Goal: Task Accomplishment & Management: Use online tool/utility

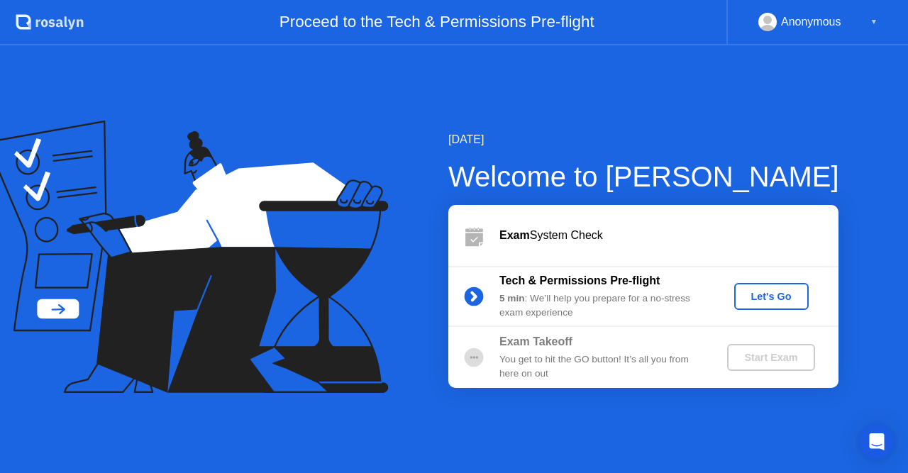
click at [791, 309] on button "Let's Go" at bounding box center [771, 296] width 74 height 27
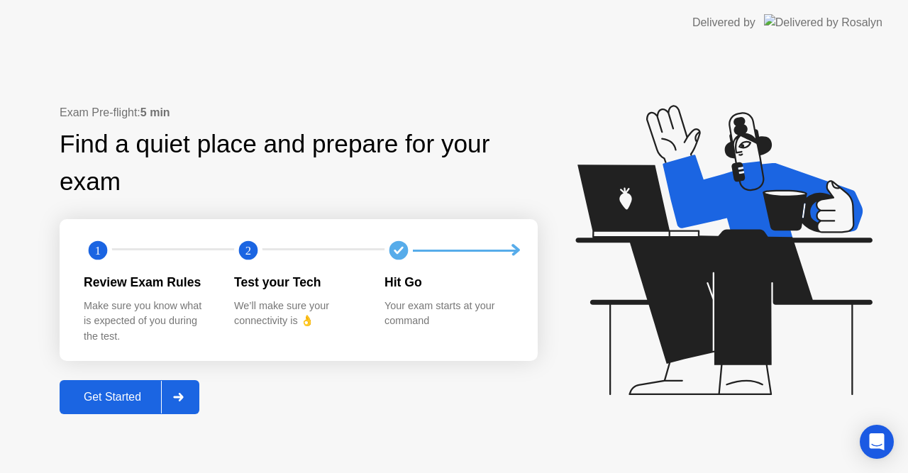
click at [631, 115] on icon at bounding box center [721, 256] width 366 height 363
click at [192, 389] on div at bounding box center [178, 397] width 34 height 33
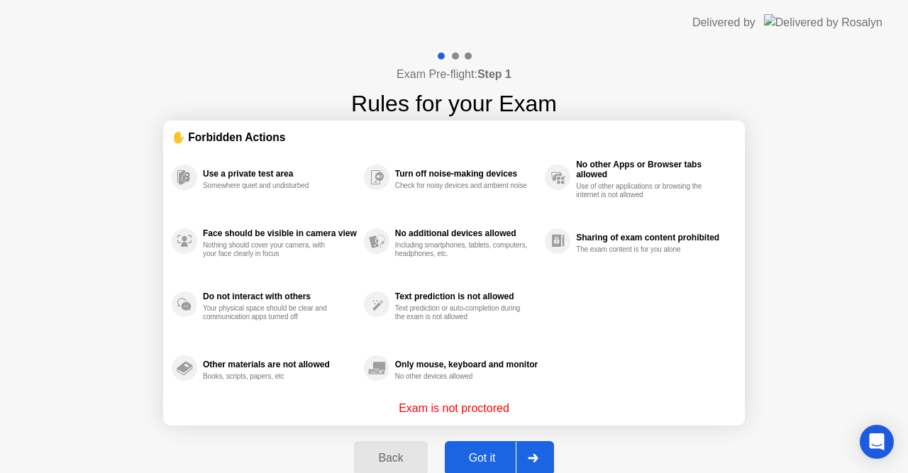
click at [482, 449] on button "Got it" at bounding box center [499, 458] width 109 height 34
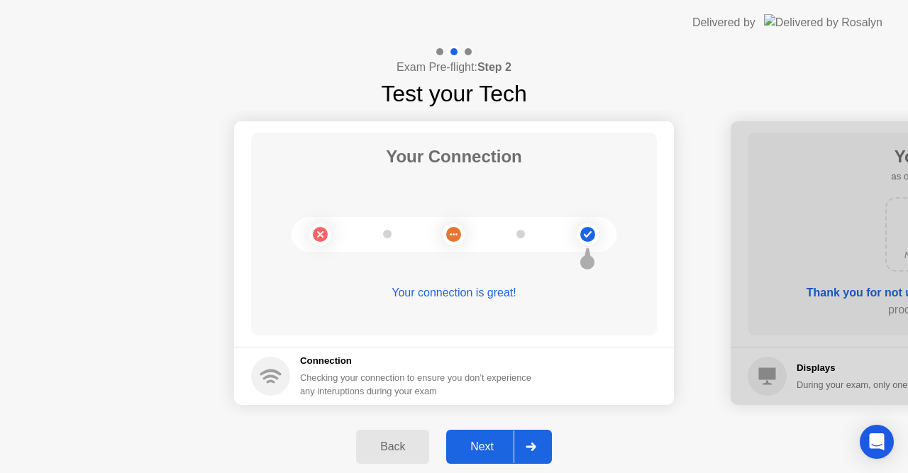
click at [479, 451] on div "Next" at bounding box center [481, 447] width 63 height 13
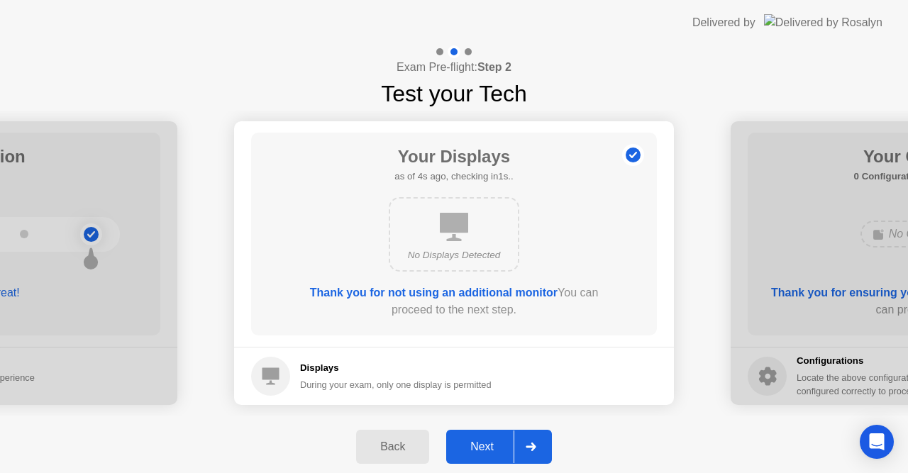
click at [479, 451] on div "Next" at bounding box center [481, 447] width 63 height 13
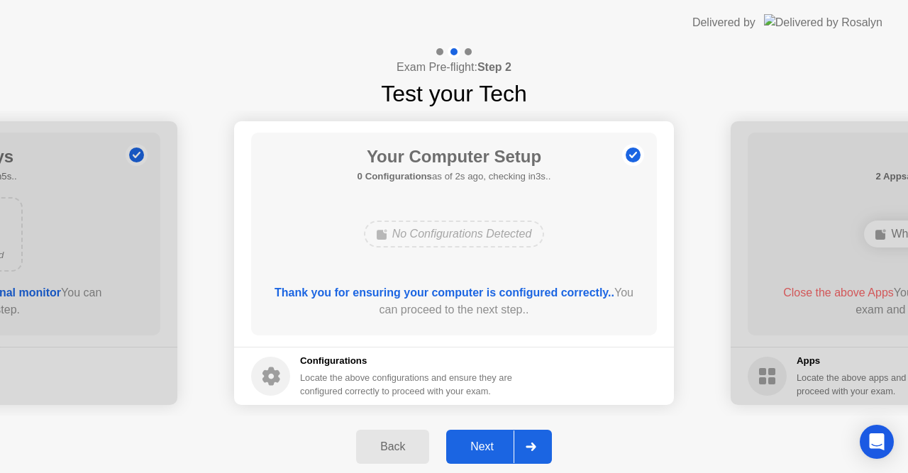
click at [474, 446] on div "Next" at bounding box center [481, 447] width 63 height 13
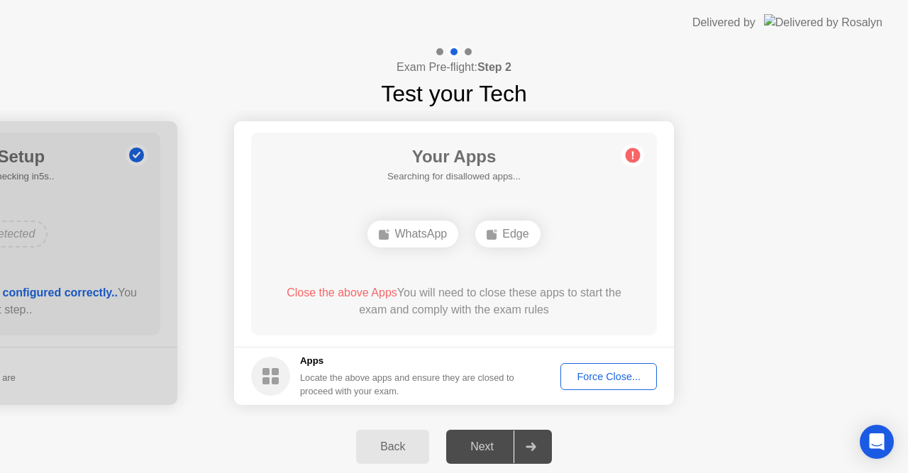
click at [595, 376] on div "Force Close..." at bounding box center [608, 376] width 87 height 11
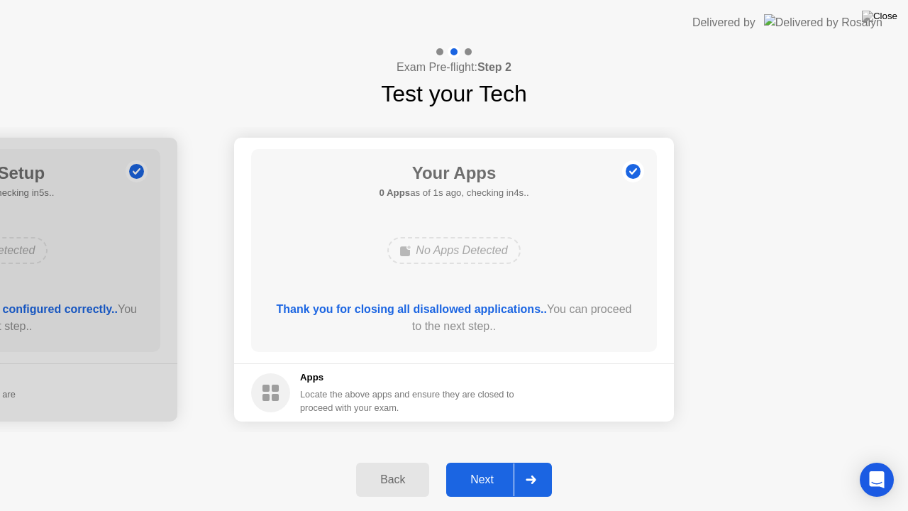
click at [481, 472] on div "Next" at bounding box center [481, 479] width 63 height 13
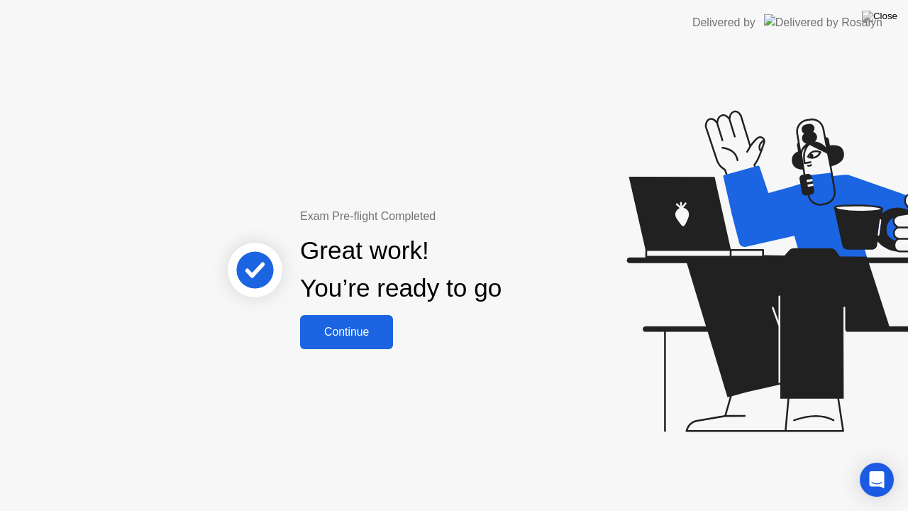
click at [367, 331] on div "Continue" at bounding box center [346, 332] width 84 height 13
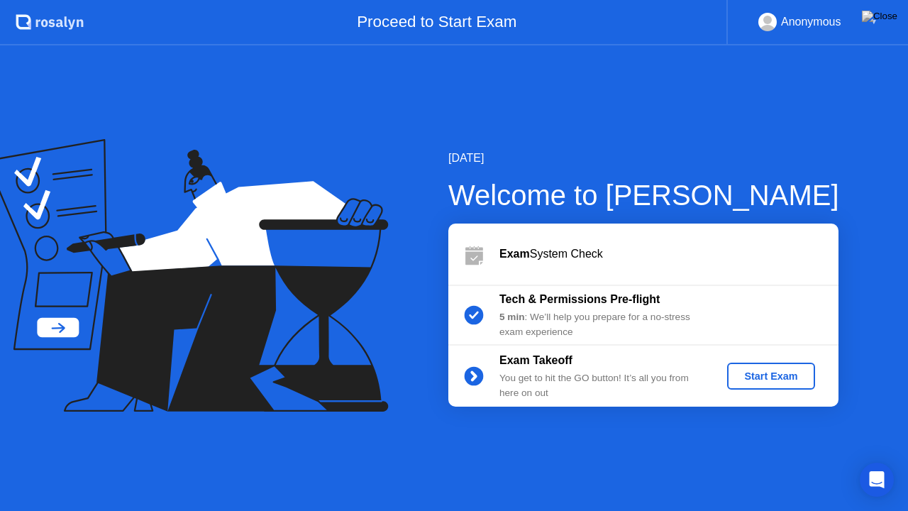
click at [518, 254] on b "Exam" at bounding box center [514, 254] width 31 height 12
click at [743, 379] on div "Start Exam" at bounding box center [771, 375] width 76 height 11
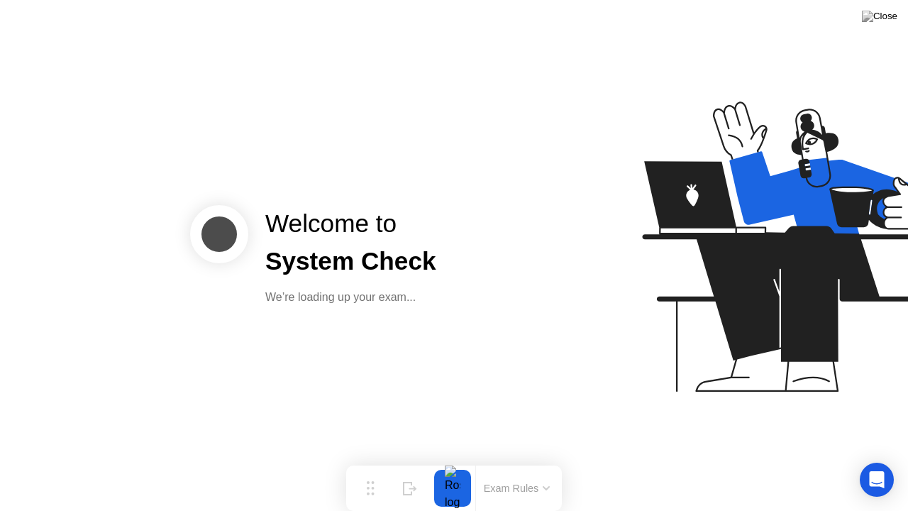
click at [524, 367] on div "Welcome to System Check We’re loading up your exam..." at bounding box center [454, 255] width 908 height 511
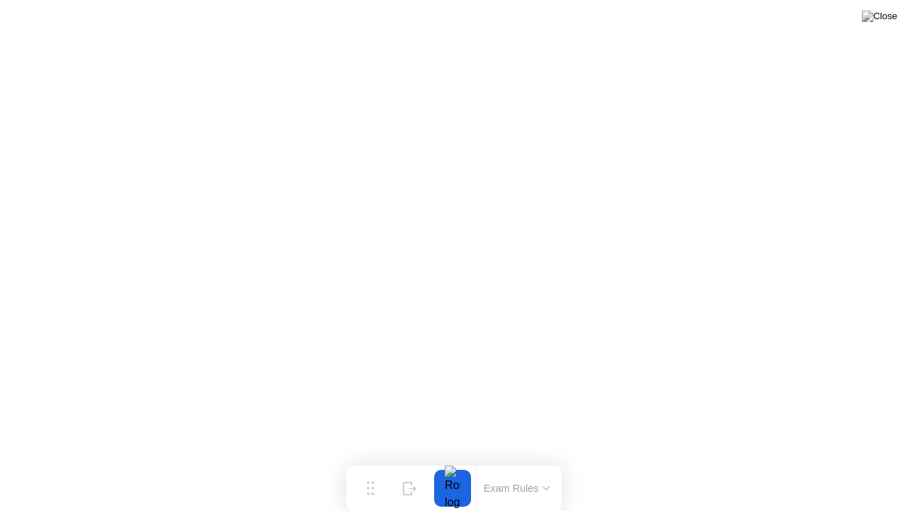
click at [886, 22] on img at bounding box center [879, 16] width 35 height 11
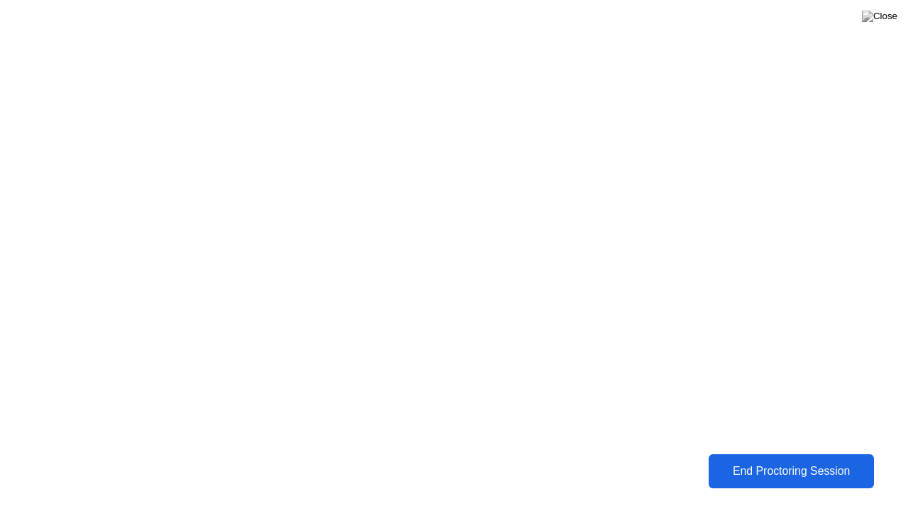
click at [782, 471] on div "End Proctoring Session" at bounding box center [791, 471] width 158 height 13
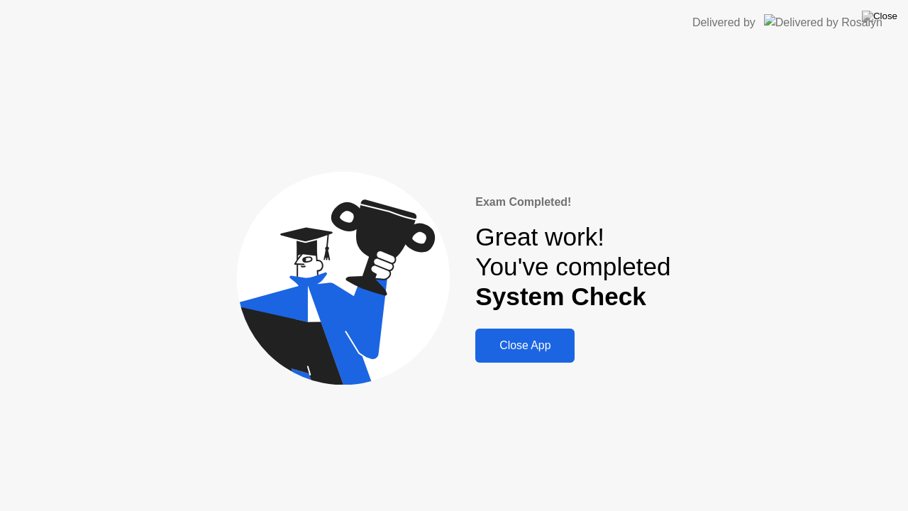
click at [519, 343] on div "Close App" at bounding box center [525, 345] width 91 height 13
